Goal: Task Accomplishment & Management: Use online tool/utility

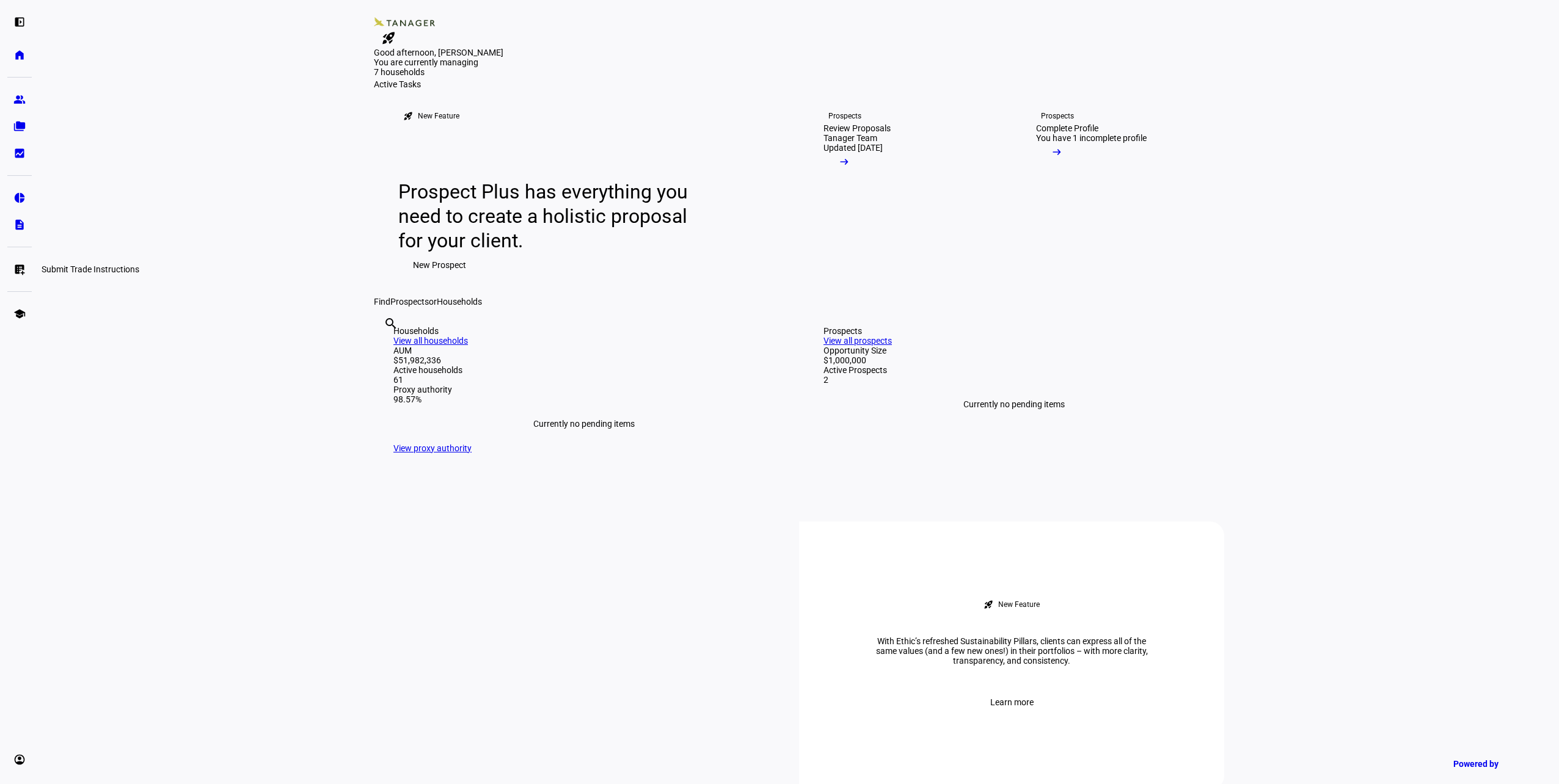
click at [13, 268] on eth-mat-symbol "list_alt_add" at bounding box center [19, 269] width 12 height 12
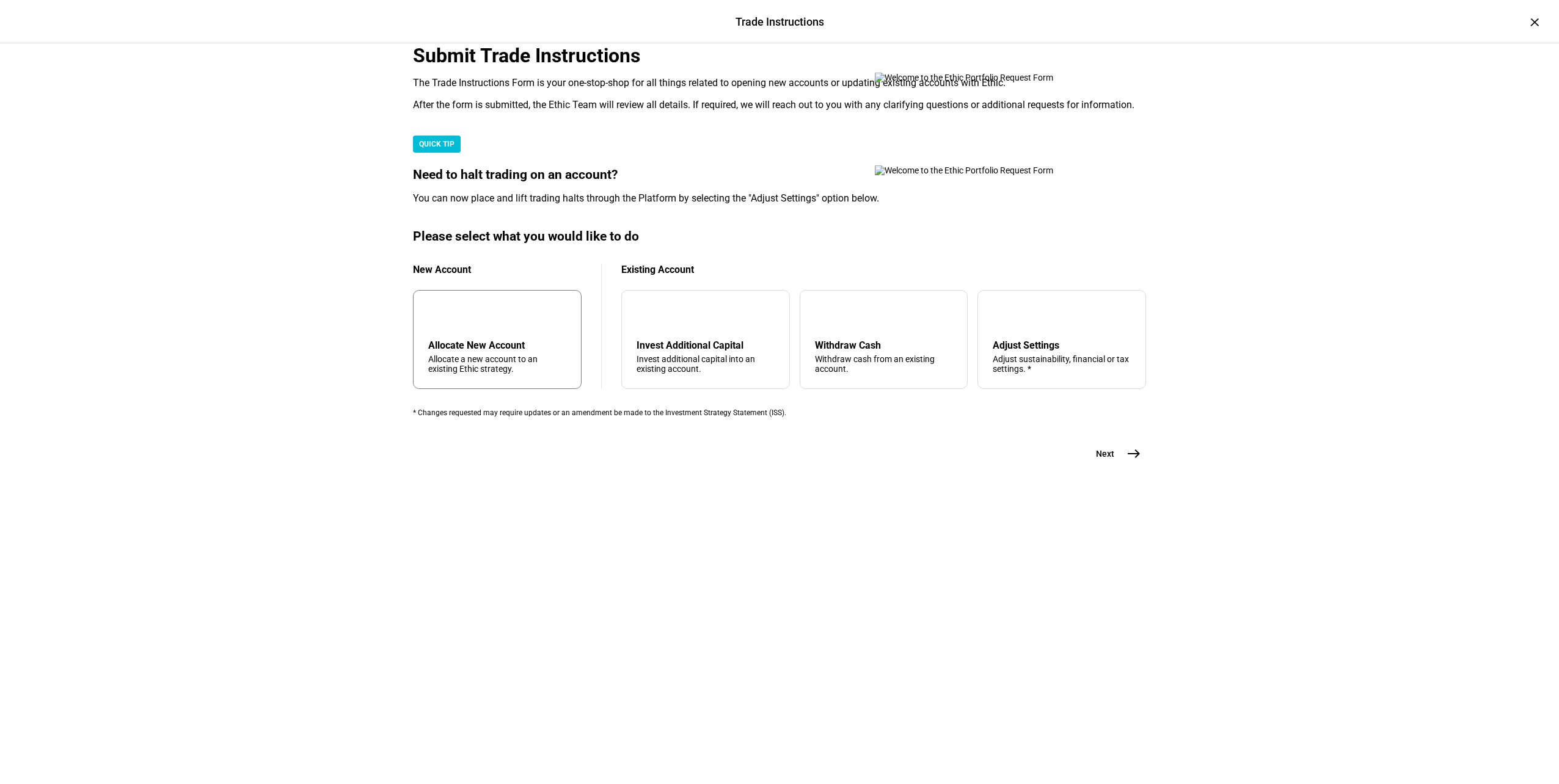
scroll to position [67, 0]
click at [934, 389] on div "arrow_upward Withdraw Cash Withdraw cash from an existing account." at bounding box center [884, 339] width 168 height 99
click at [1136, 466] on button "Next east" at bounding box center [1113, 453] width 65 height 25
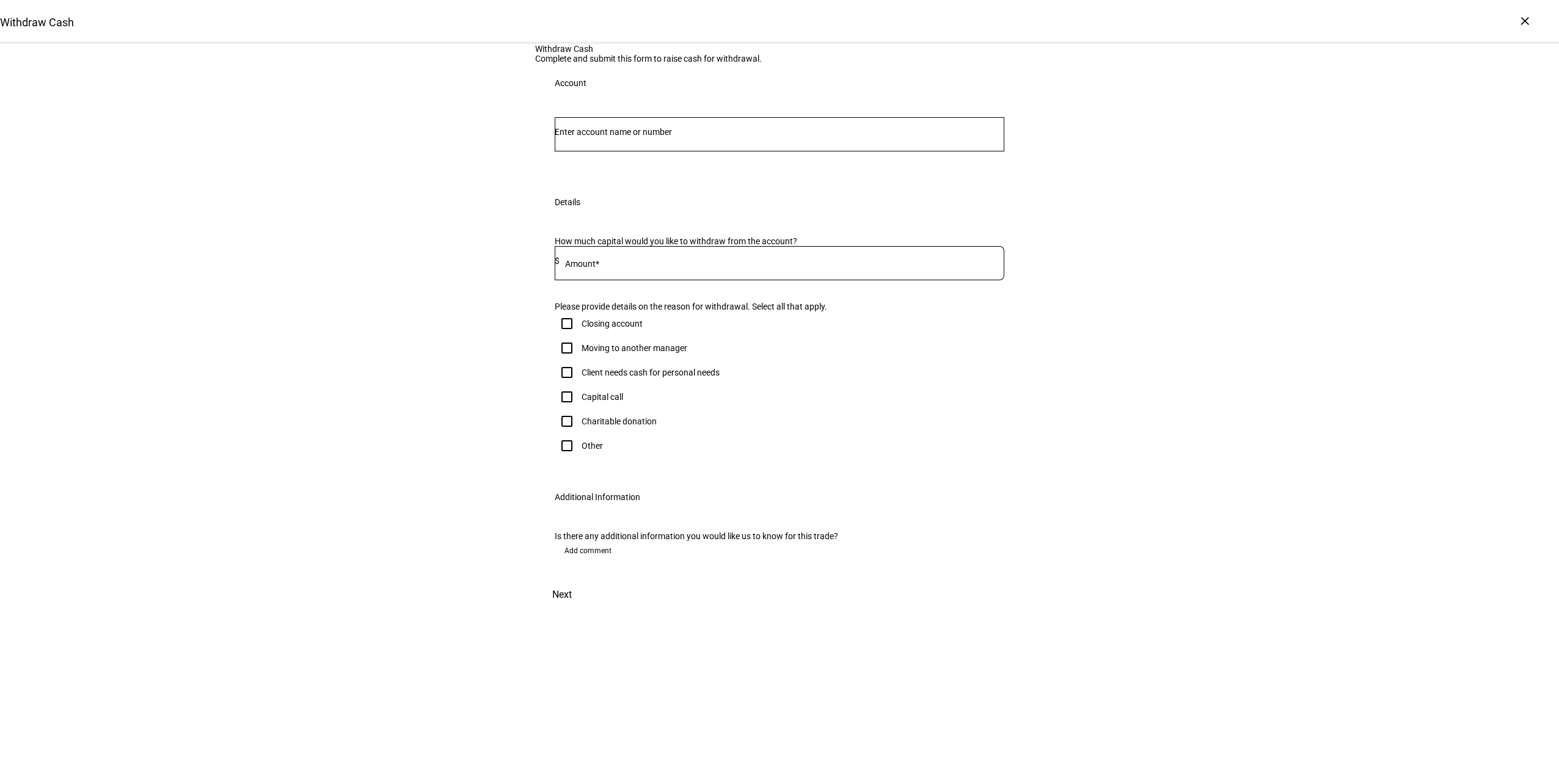
click at [599, 137] on input "Number" at bounding box center [780, 132] width 450 height 10
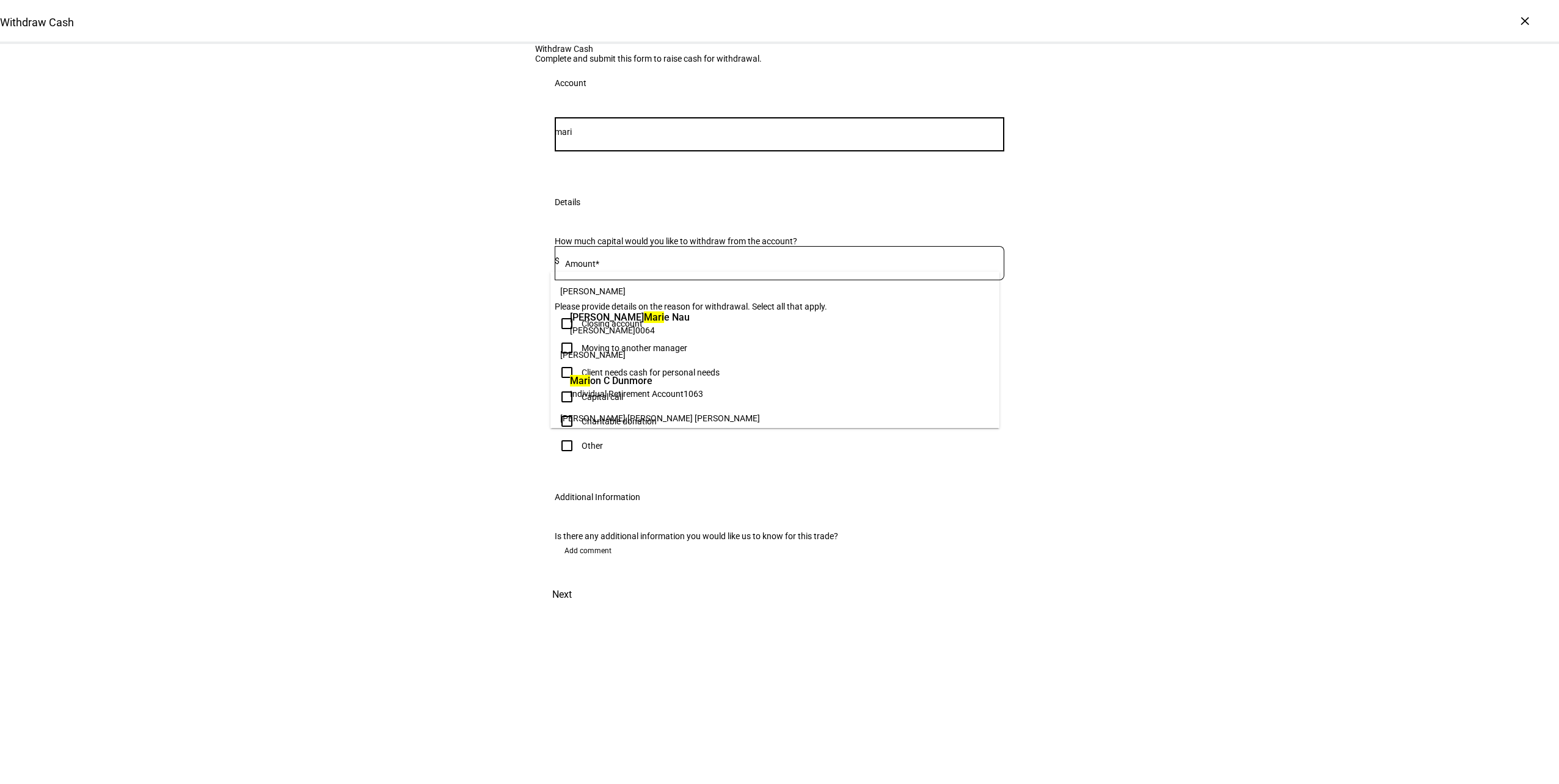
type input "mari"
click at [664, 389] on span "Individual Retirement Account" at bounding box center [627, 394] width 114 height 10
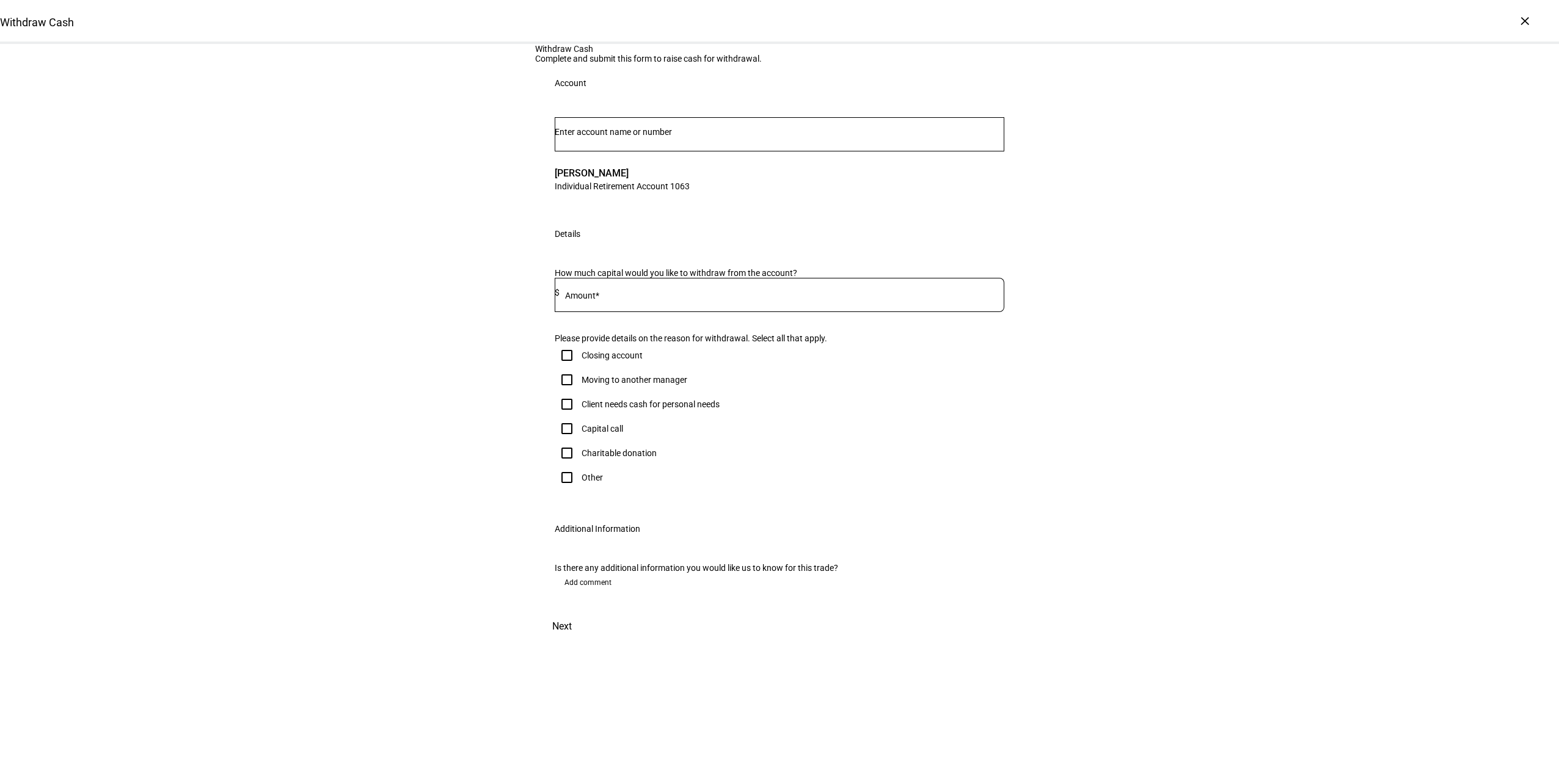
click at [617, 297] on input at bounding box center [782, 292] width 445 height 10
type input "20,765.62"
click at [567, 490] on input "Other" at bounding box center [567, 477] width 25 height 25
checkbox input "true"
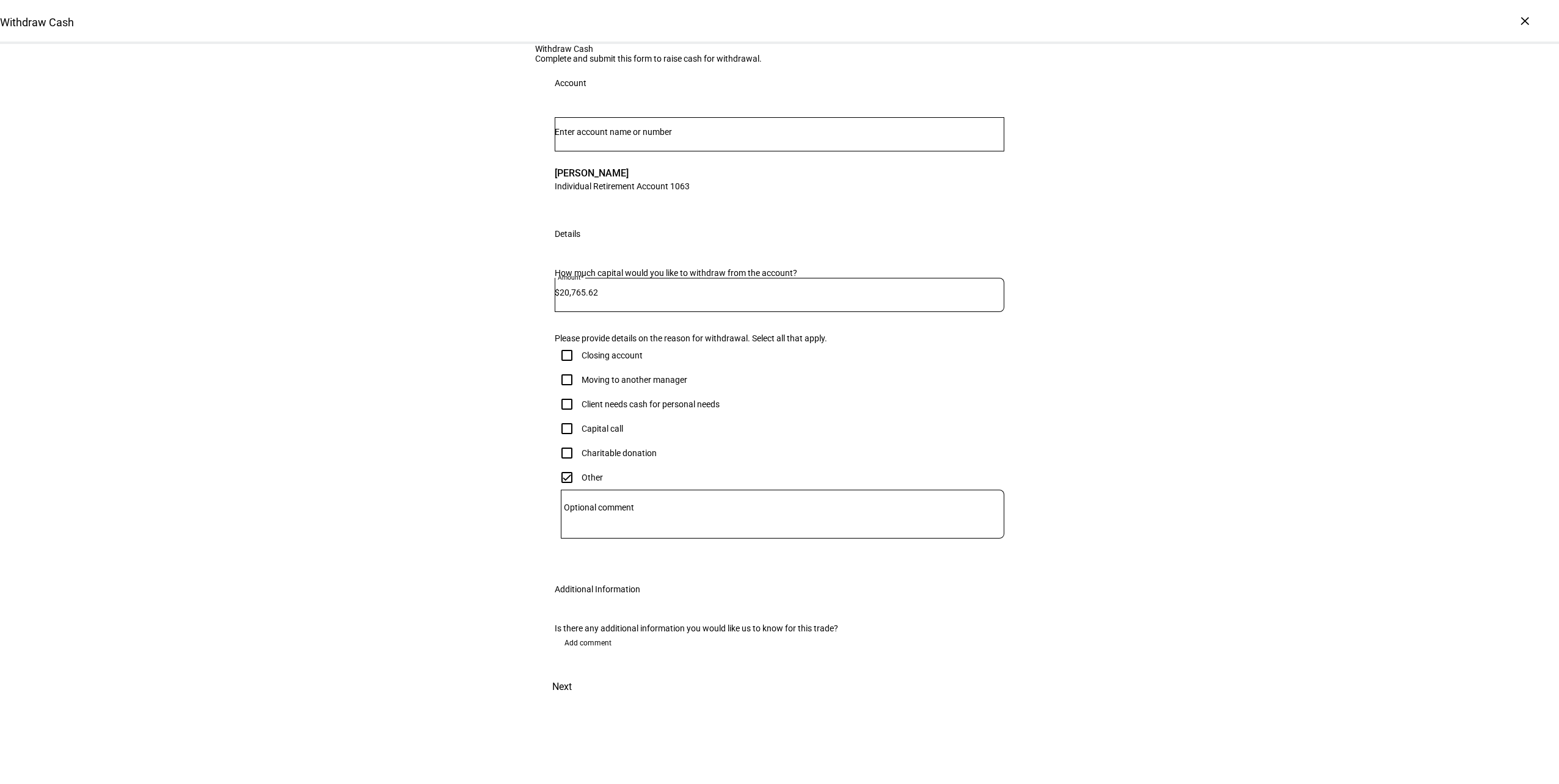
click at [601, 512] on mat-label "Optional comment" at bounding box center [598, 508] width 70 height 10
click at [601, 529] on textarea "Optional comment" at bounding box center [783, 514] width 444 height 29
type textarea "RMD"
click at [572, 702] on span "Next" at bounding box center [562, 687] width 19 height 29
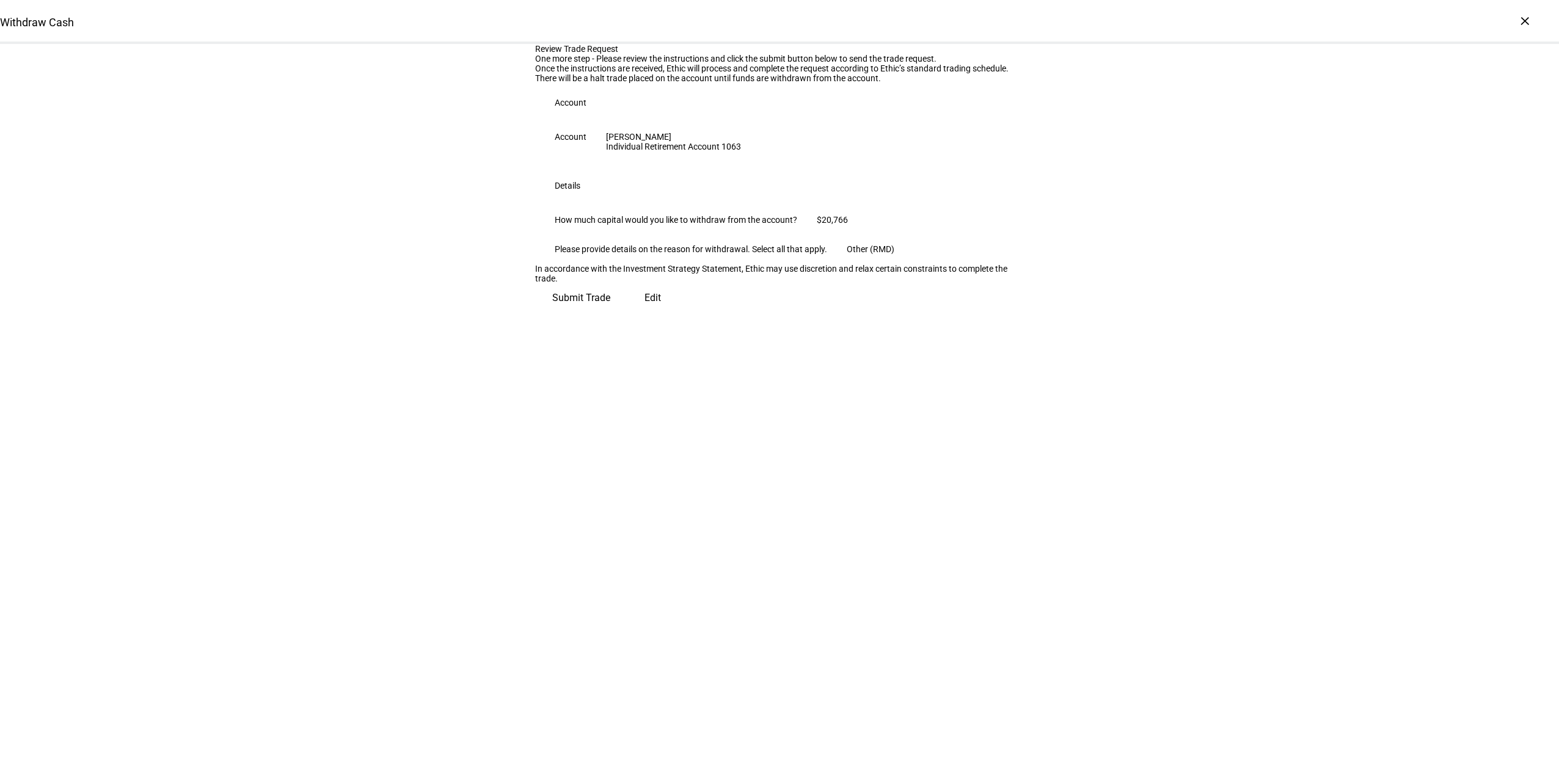
scroll to position [0, 0]
click at [611, 308] on span "Submit Trade" at bounding box center [581, 293] width 58 height 29
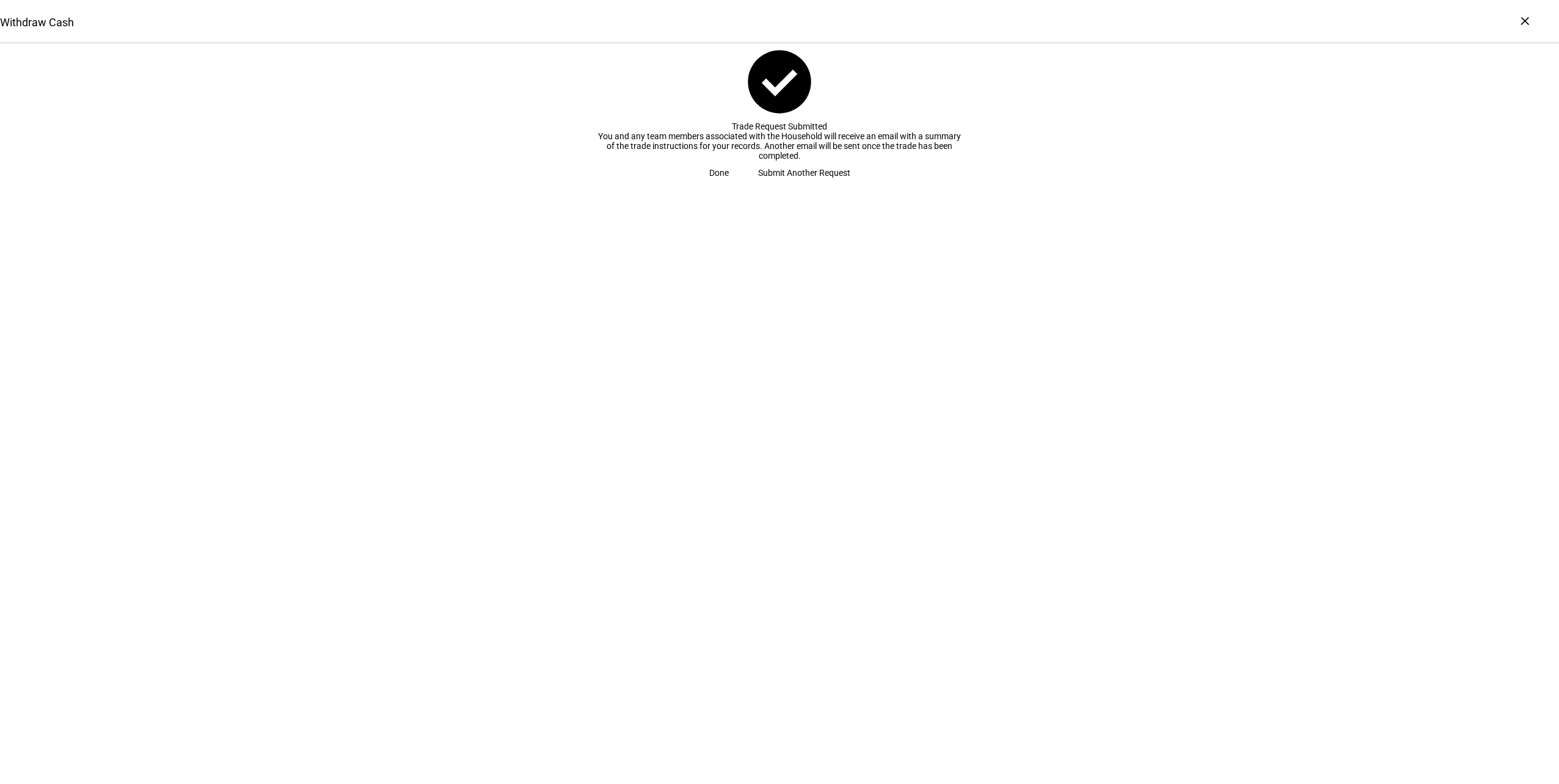
click at [729, 185] on span "Done" at bounding box center [719, 173] width 19 height 25
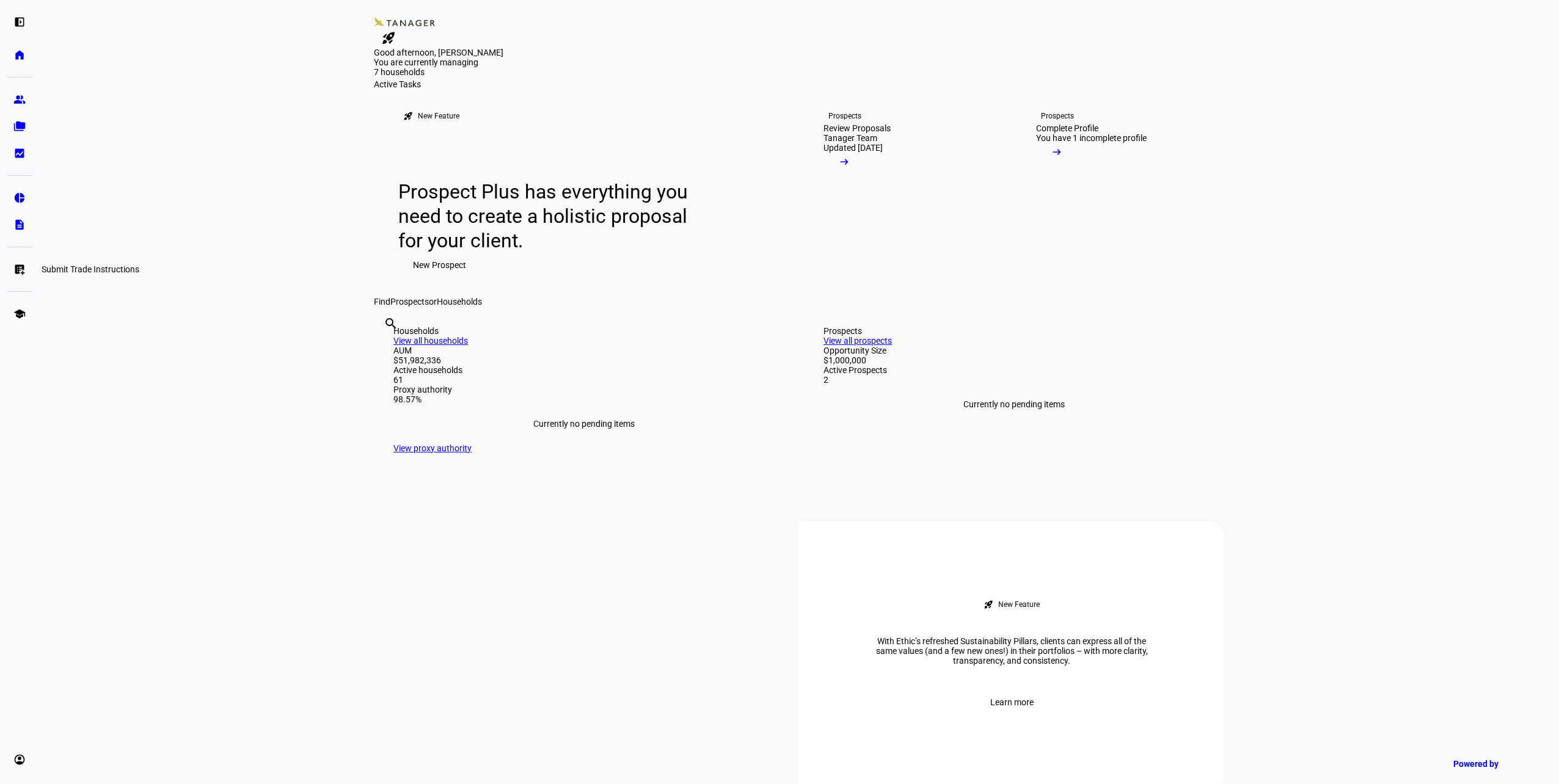
click at [17, 272] on eth-mat-symbol "list_alt_add" at bounding box center [19, 269] width 12 height 12
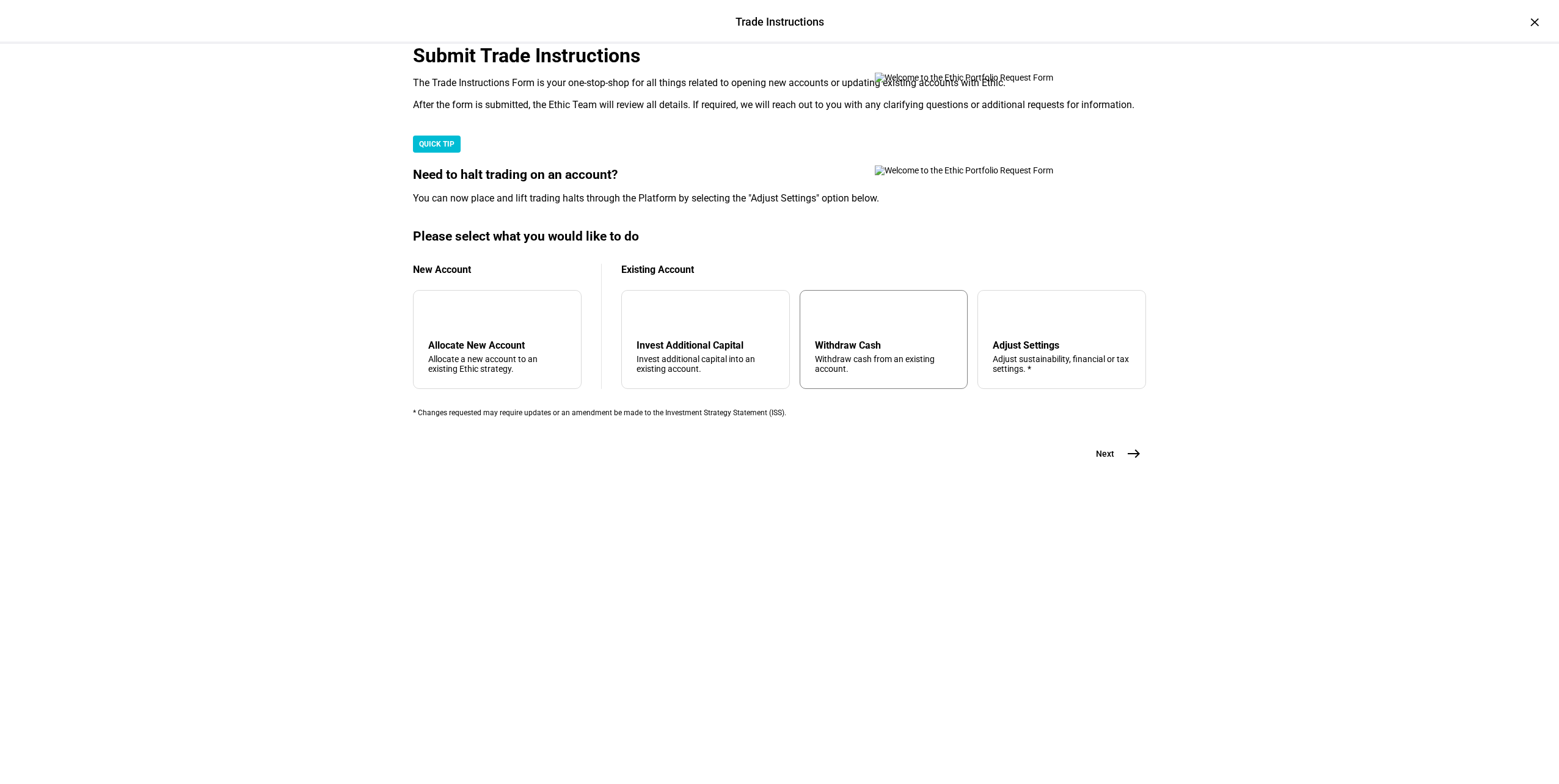
click at [866, 389] on div "arrow_upward Withdraw Cash Withdraw cash from an existing account." at bounding box center [884, 339] width 168 height 99
click at [1127, 461] on mat-icon "east" at bounding box center [1134, 454] width 15 height 15
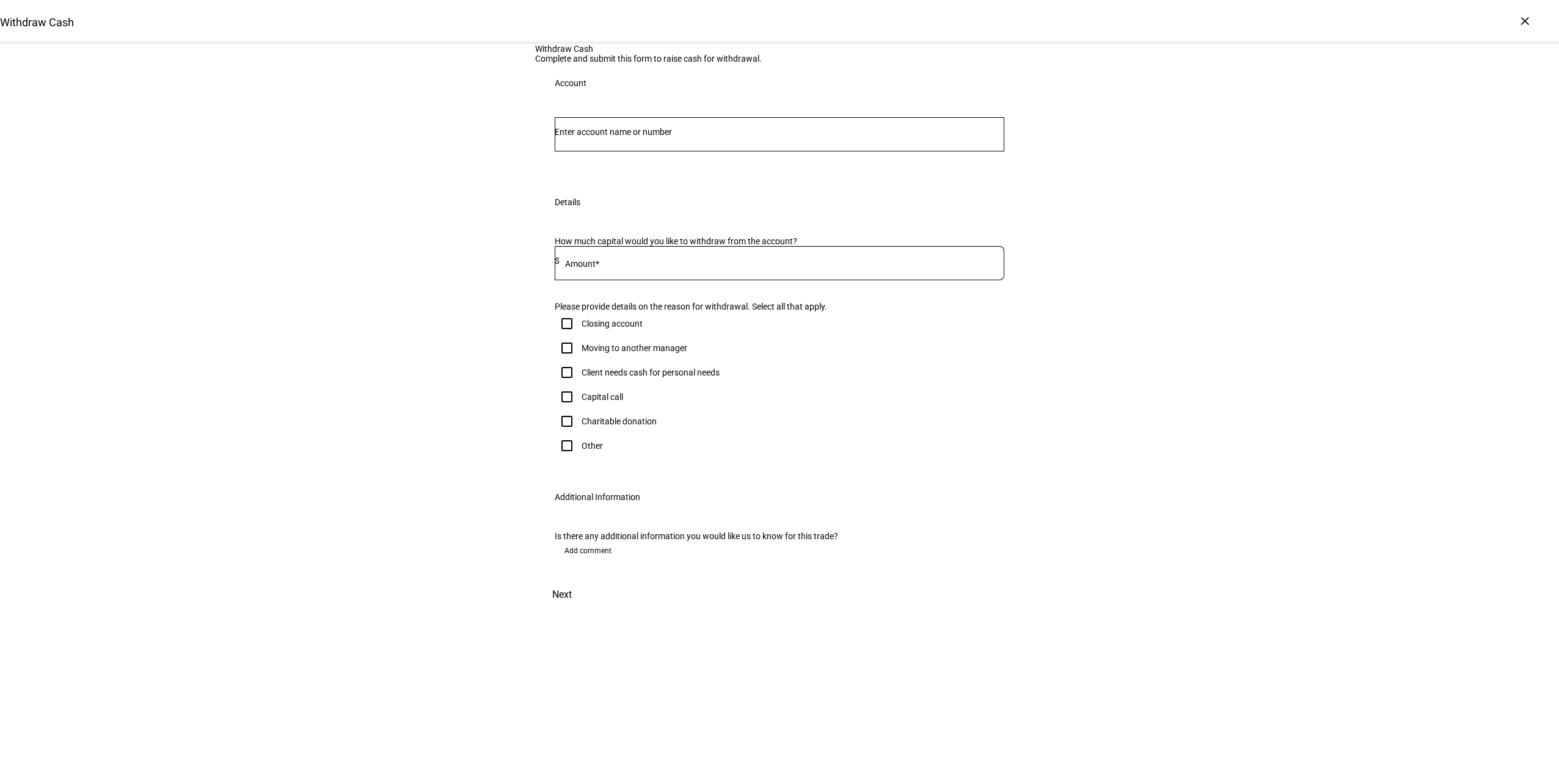
scroll to position [72, 0]
click at [672, 137] on input "Number" at bounding box center [780, 132] width 450 height 10
type input "[PERSON_NAME]"
click at [616, 254] on span "Individual Retirement Account" at bounding box center [627, 258] width 114 height 10
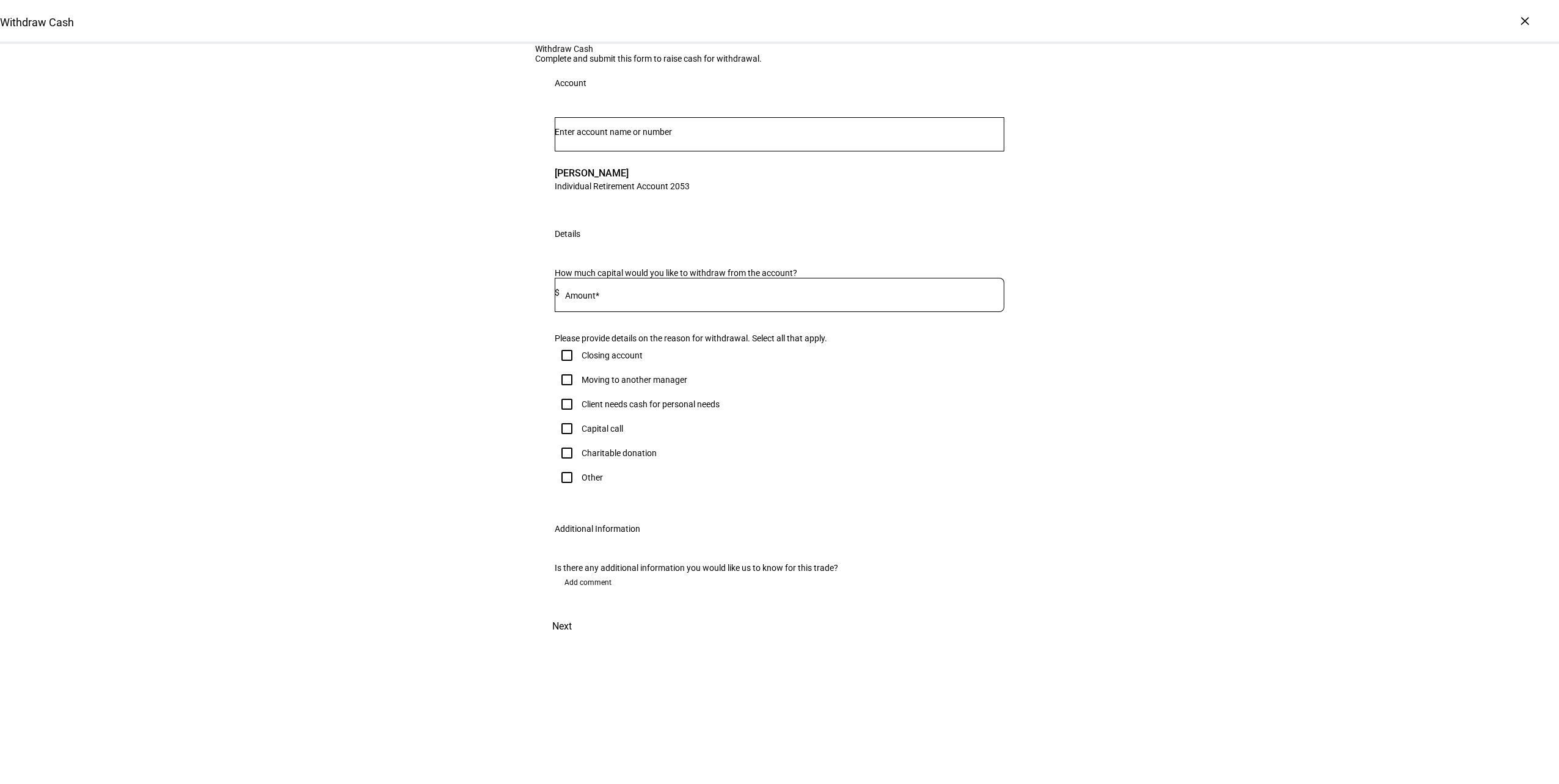
click at [599, 301] on mat-label "Amount*" at bounding box center [582, 295] width 34 height 10
type input "21,134"
click at [562, 490] on input "Other" at bounding box center [567, 477] width 25 height 25
checkbox input "true"
click at [621, 529] on textarea "Optional comment" at bounding box center [783, 514] width 444 height 29
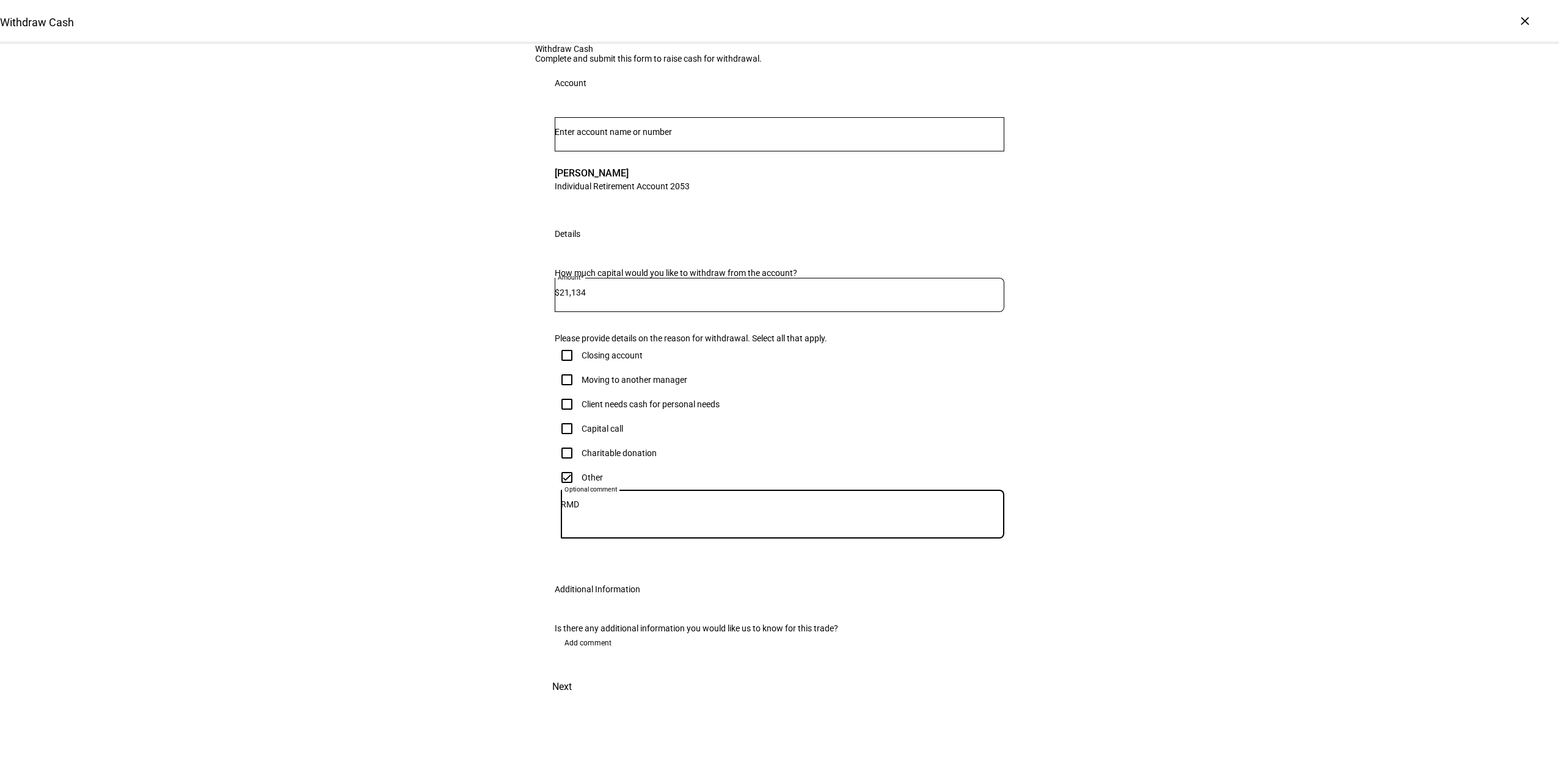
scroll to position [162, 0]
type textarea "RMD"
click at [589, 702] on span at bounding box center [562, 687] width 53 height 29
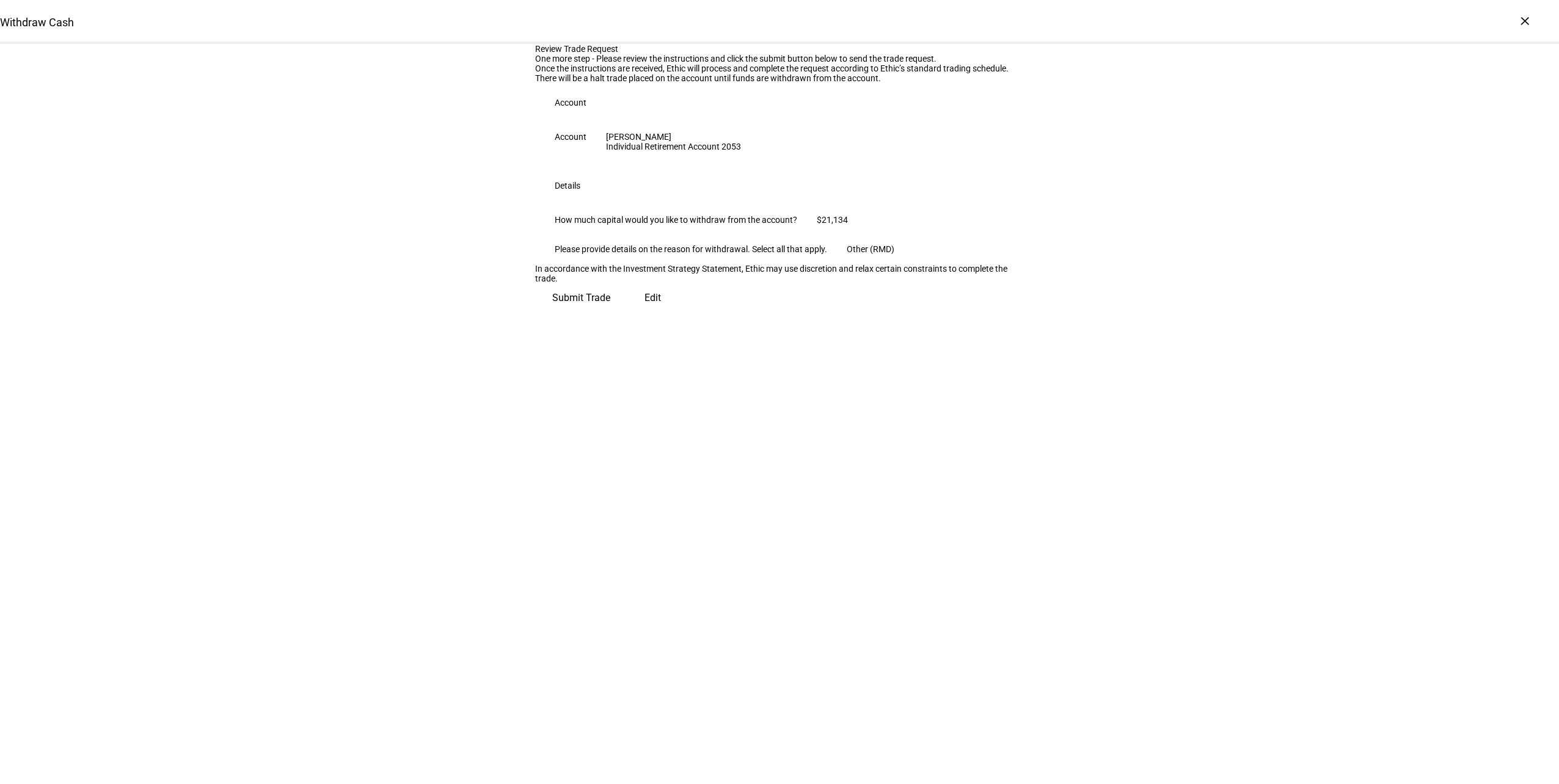
scroll to position [0, 0]
click at [611, 308] on span "Submit Trade" at bounding box center [581, 293] width 58 height 29
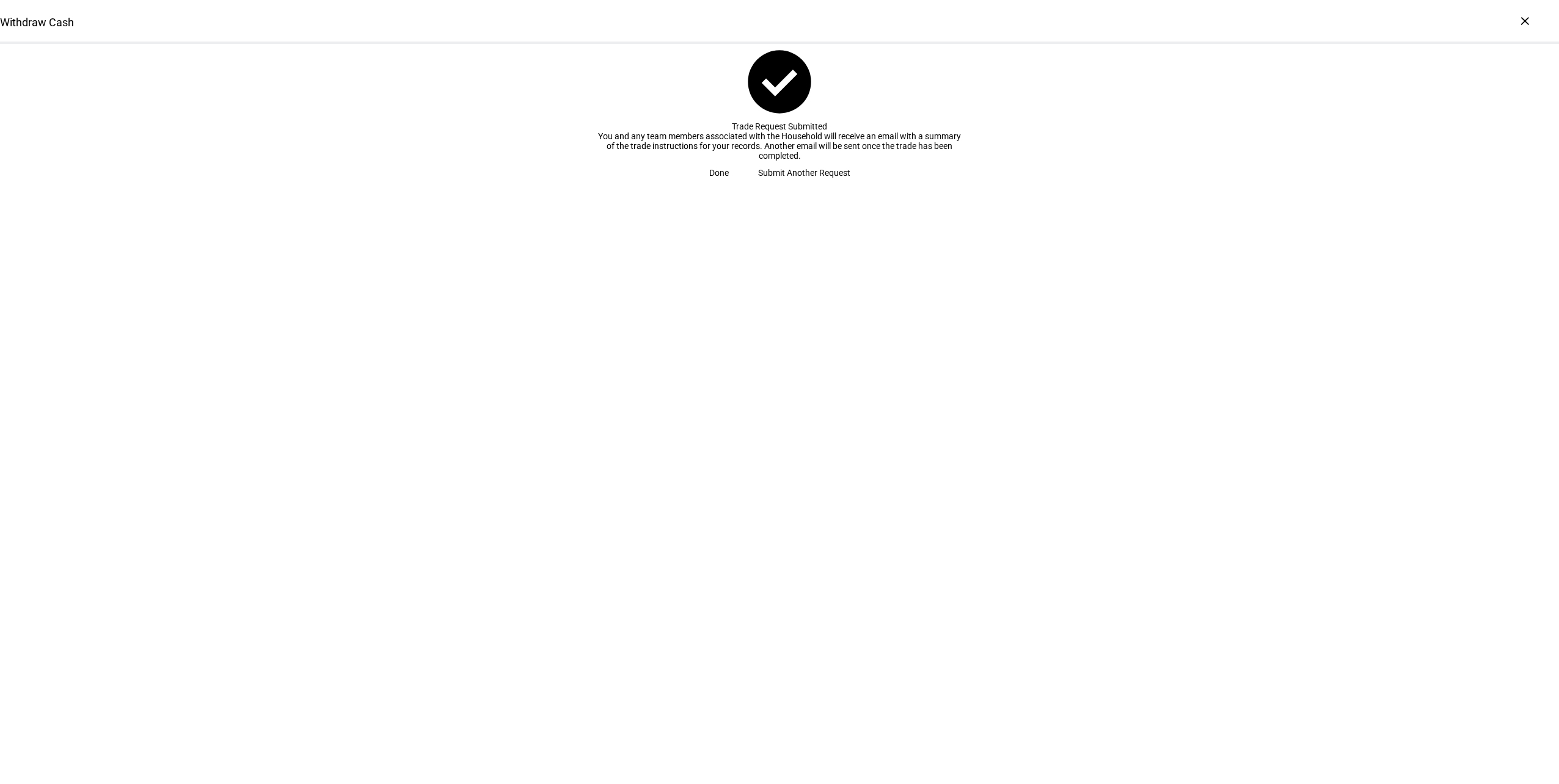
click at [729, 185] on span "Done" at bounding box center [719, 173] width 19 height 25
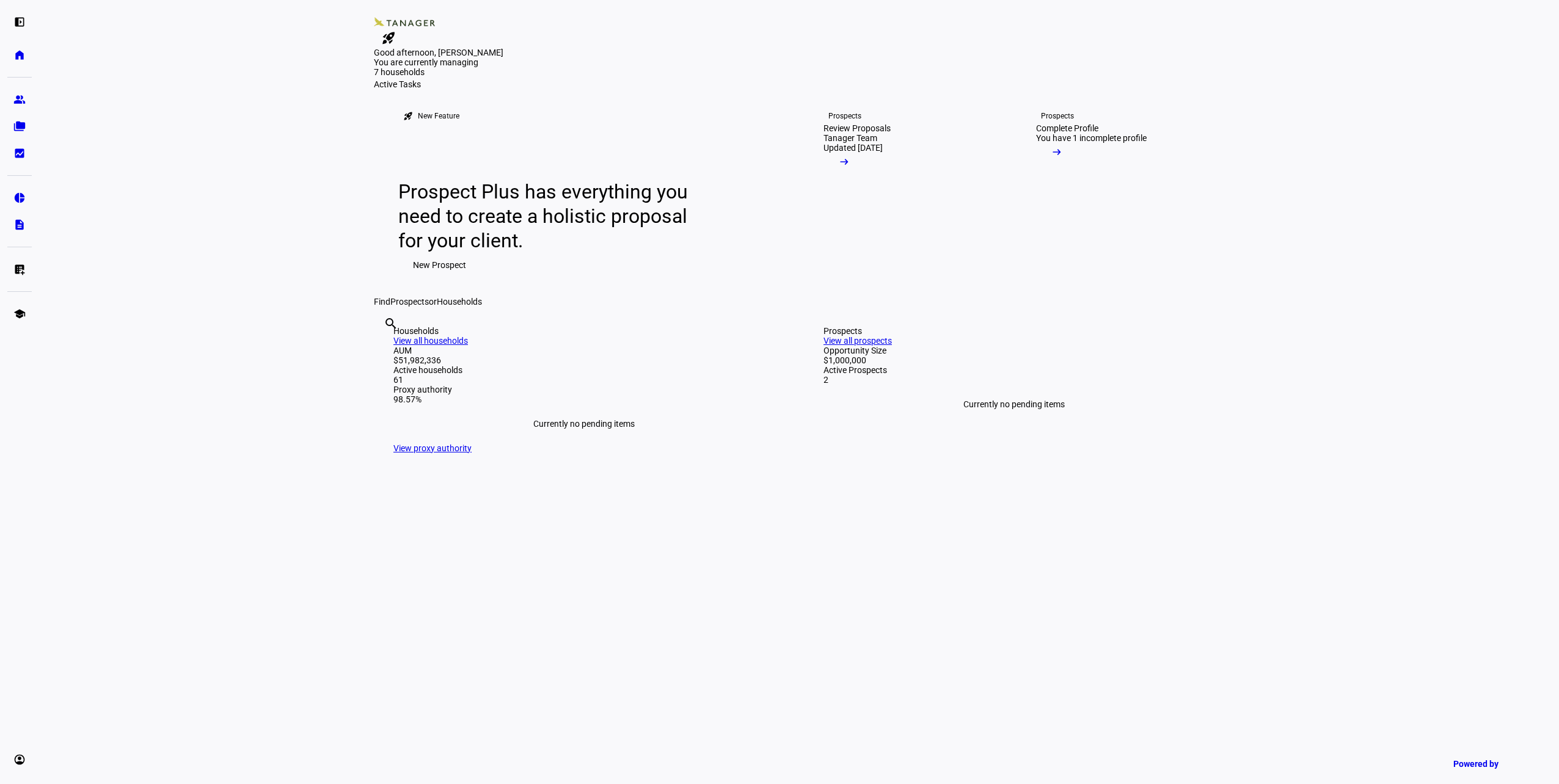
drag, startPoint x: 154, startPoint y: 142, endPoint x: 158, endPoint y: 122, distance: 20.4
click at [154, 142] on eth-layout-page-content "rocket_launch Product Updates The latest features and improvements Powered by L…" at bounding box center [800, 392] width 1520 height 784
